Goal: Task Accomplishment & Management: Use online tool/utility

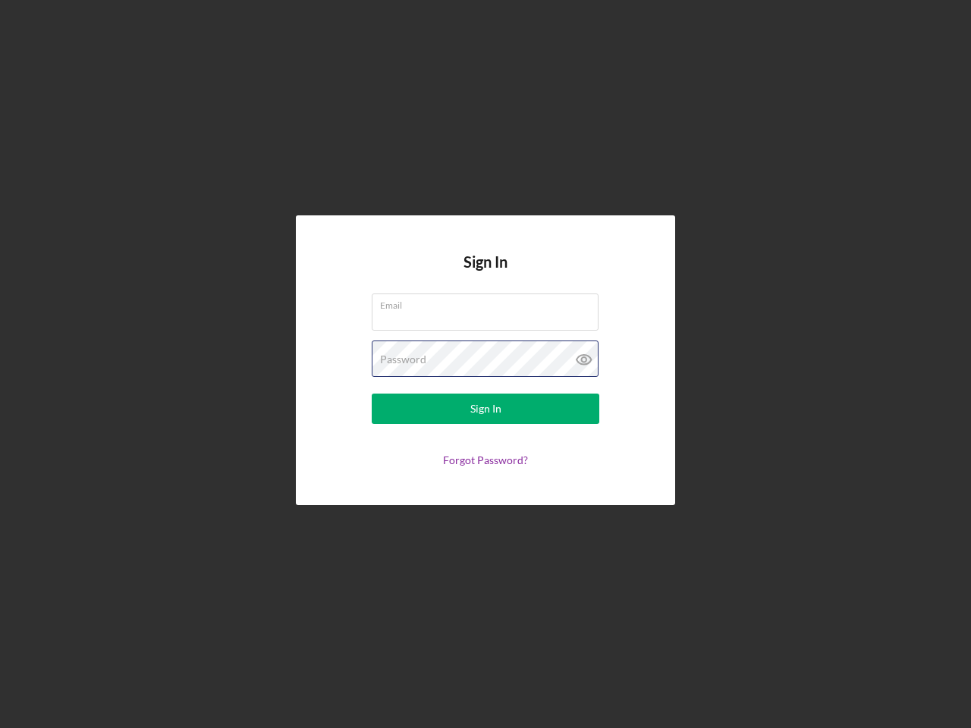
click at [486, 364] on div "Password" at bounding box center [486, 360] width 228 height 38
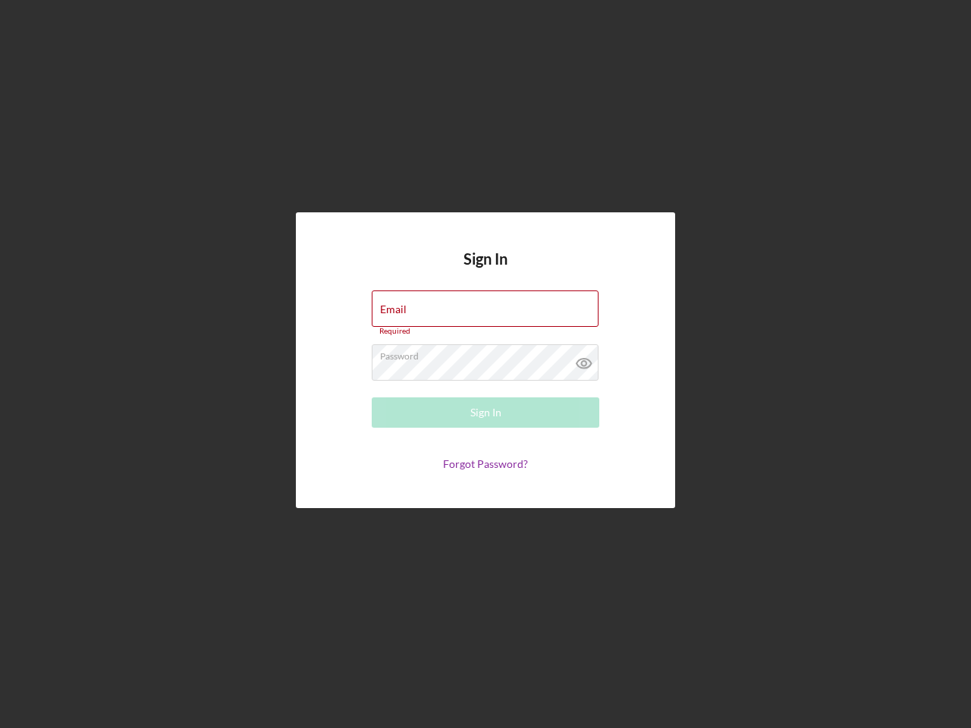
click at [584, 360] on icon at bounding box center [584, 363] width 38 height 38
